Goal: Find specific page/section: Locate a particular part of the current website

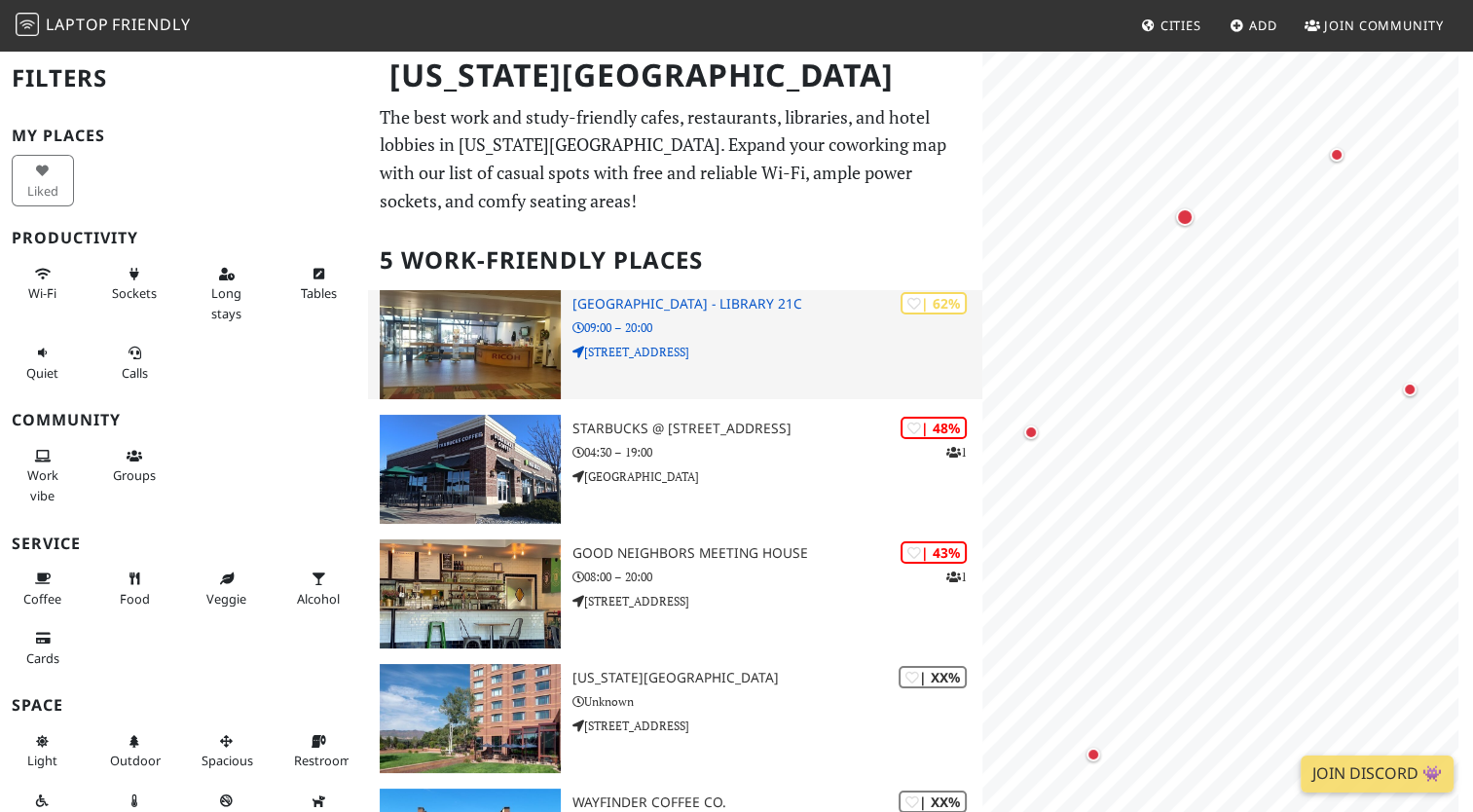
click at [518, 330] on img at bounding box center [470, 345] width 181 height 109
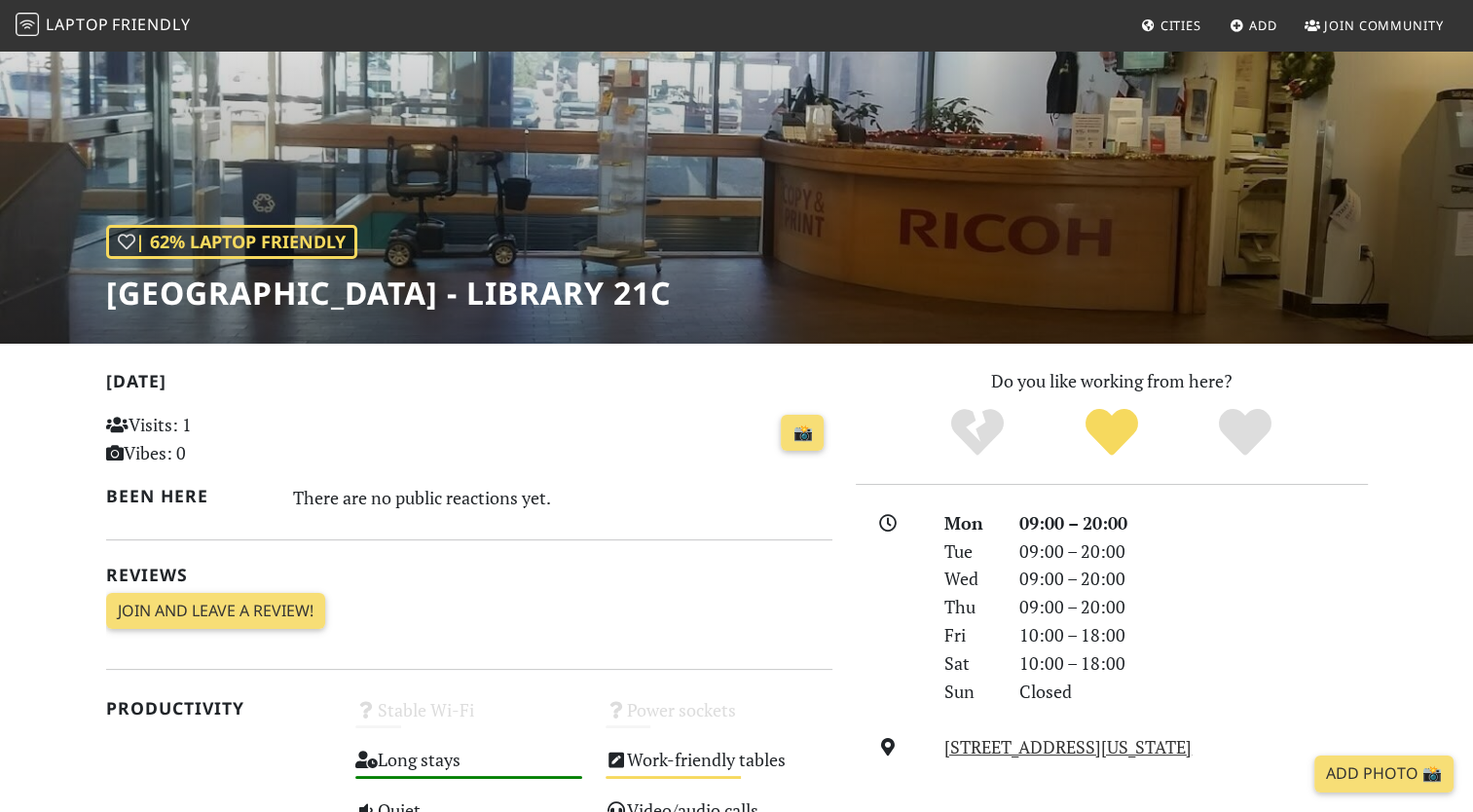
scroll to position [195, 0]
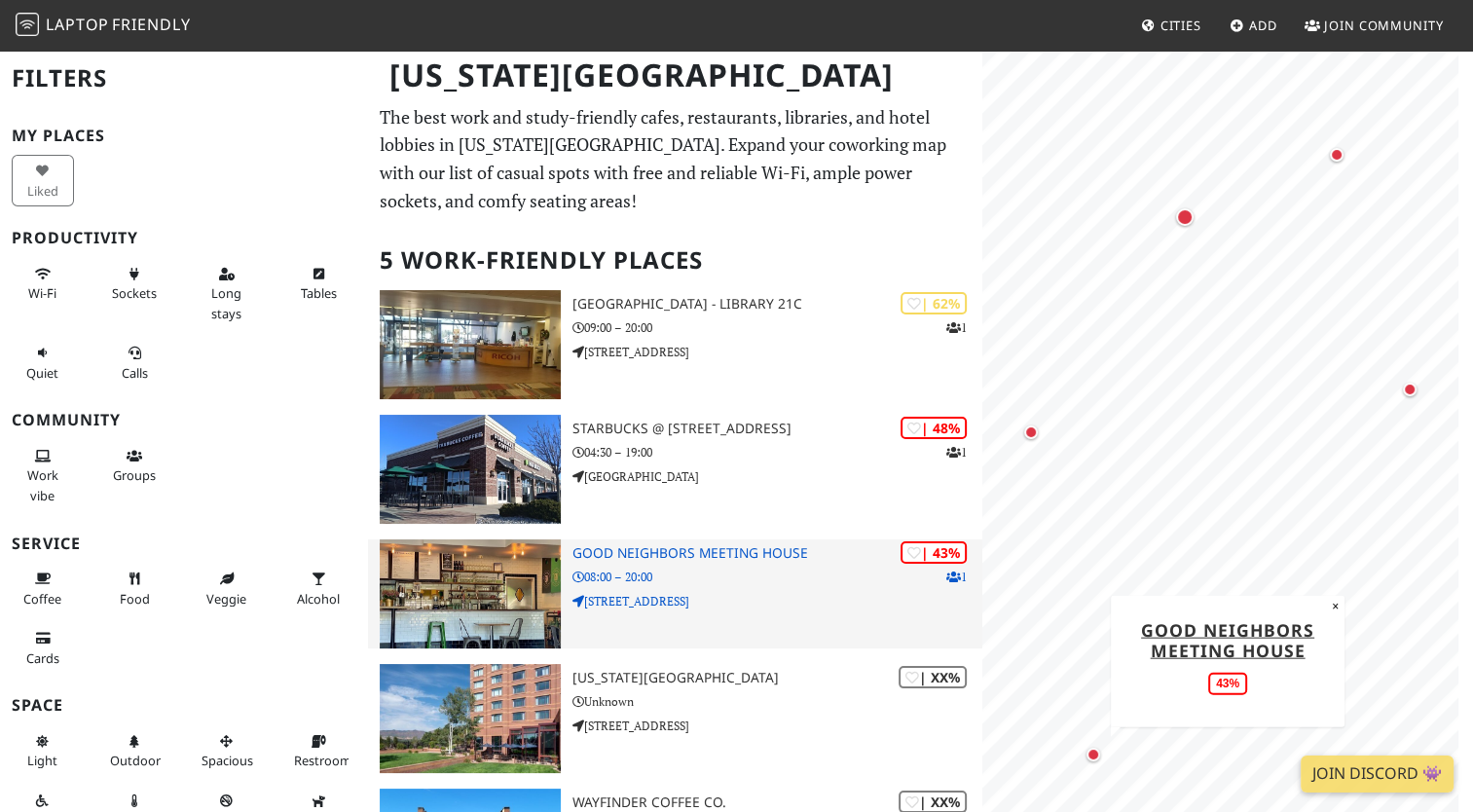
click at [681, 616] on div "| 43% 1 Good Neighbors Meeting House 08:00 – 20:00 505 Columbia St" at bounding box center [776, 594] width 408 height 109
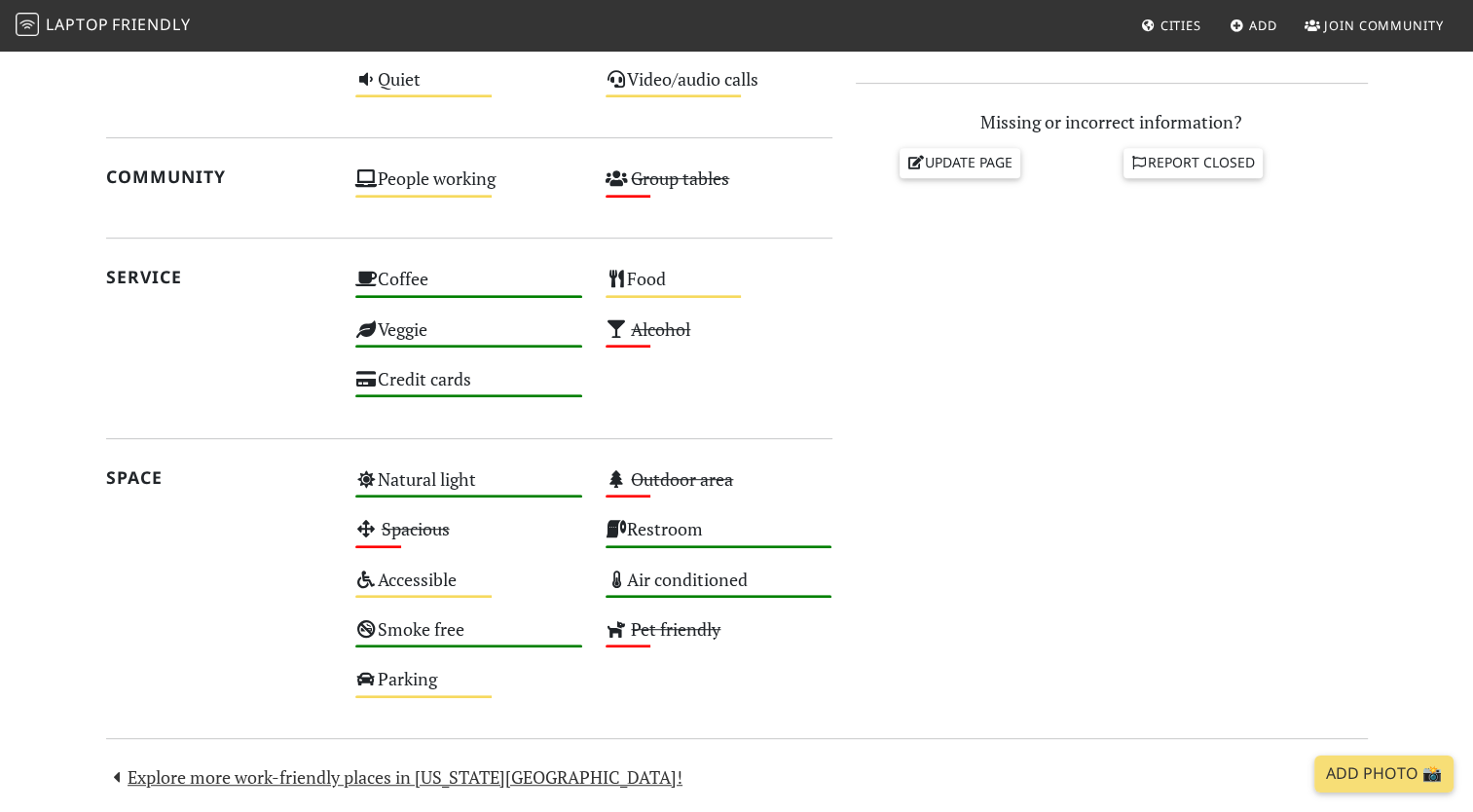
scroll to position [876, 0]
